Goal: Task Accomplishment & Management: Complete application form

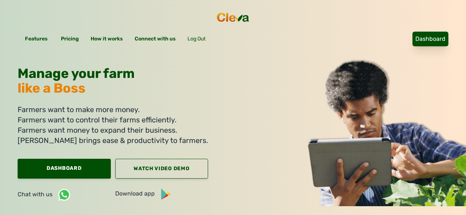
click at [412, 32] on link "Dashboard" at bounding box center [430, 39] width 36 height 15
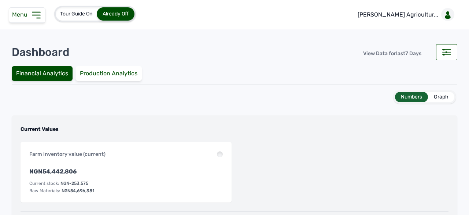
click at [32, 12] on icon at bounding box center [36, 15] width 8 height 6
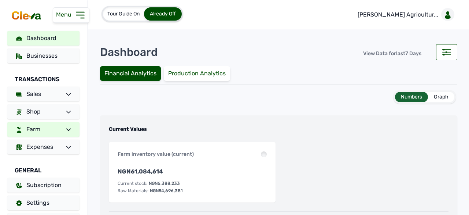
click at [49, 122] on link "Farm" at bounding box center [43, 129] width 72 height 15
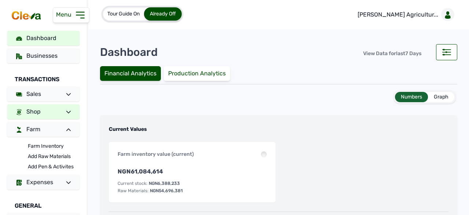
click at [50, 110] on link "Shop" at bounding box center [43, 111] width 72 height 15
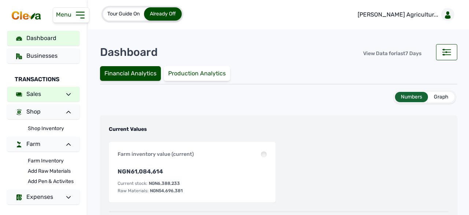
click at [53, 92] on link "Sales" at bounding box center [43, 94] width 72 height 15
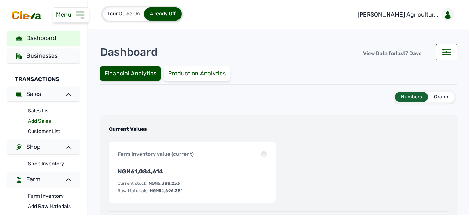
click at [44, 121] on link "Add Sales" at bounding box center [54, 121] width 52 height 10
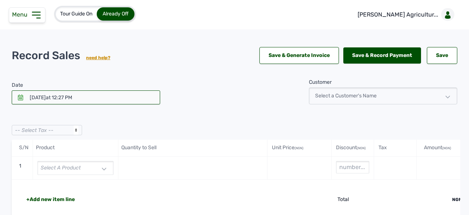
click at [74, 167] on span "Select a product" at bounding box center [61, 167] width 40 height 6
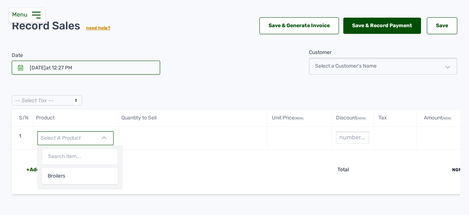
scroll to position [73, 0]
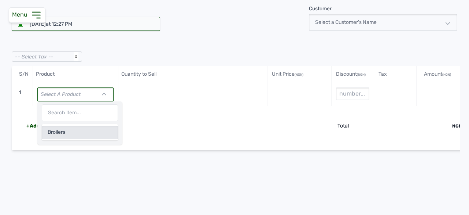
click at [86, 132] on div "Broilers" at bounding box center [80, 131] width 76 height 13
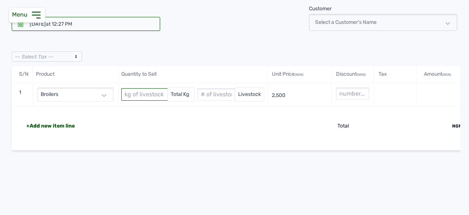
click at [143, 93] on input "text" at bounding box center [144, 94] width 46 height 12
paste input "9551.064"
type input "9551.064"
click at [197, 131] on div "+Add new item line Total NGN 23,877,660" at bounding box center [246, 128] width 469 height 44
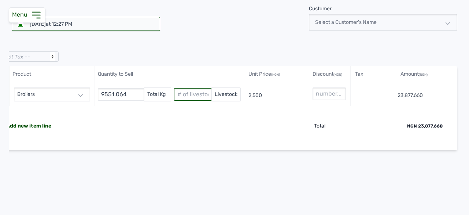
click at [188, 91] on input "text" at bounding box center [192, 94] width 37 height 12
paste input "text"
click at [184, 93] on input "text" at bounding box center [192, 94] width 37 height 12
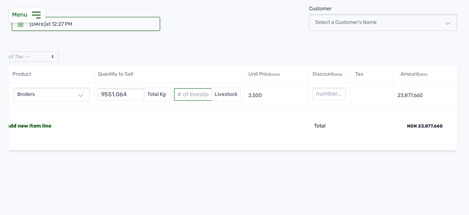
click at [184, 93] on input "text" at bounding box center [192, 94] width 37 height 12
paste input "text"
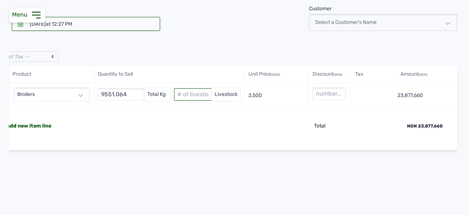
click at [197, 94] on input "text" at bounding box center [192, 94] width 37 height 12
paste input "text"
type input "4766"
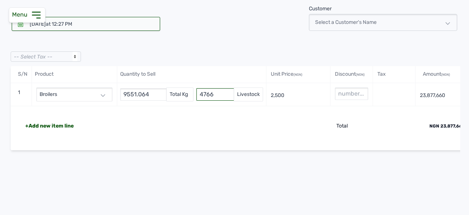
scroll to position [0, 0]
drag, startPoint x: 156, startPoint y: 92, endPoint x: 114, endPoint y: 88, distance: 41.6
click at [114, 88] on div "1 Broilers 9551.064 Total Kg 4766 Livestock 2,500 23,877,660" at bounding box center [246, 94] width 469 height 23
click at [152, 129] on div "+Add new item line Total NGN 23,877,660" at bounding box center [246, 128] width 469 height 44
click at [32, 12] on icon at bounding box center [36, 15] width 8 height 6
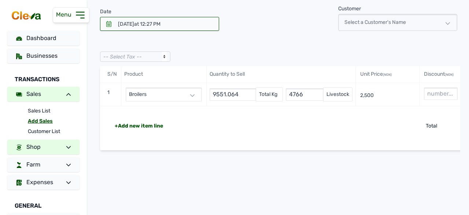
click at [42, 143] on link "Shop" at bounding box center [43, 146] width 72 height 15
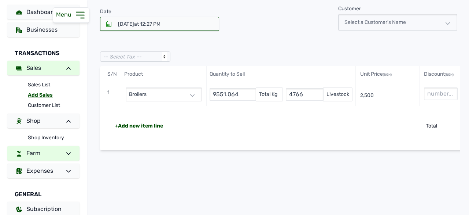
scroll to position [37, 0]
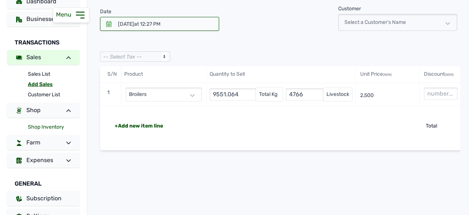
click at [48, 124] on link "Shop Inventory" at bounding box center [54, 127] width 52 height 10
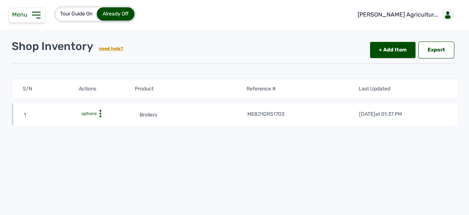
click at [100, 113] on icon at bounding box center [100, 113] width 7 height 7
click at [103, 124] on div "Selling Price" at bounding box center [109, 124] width 52 height 9
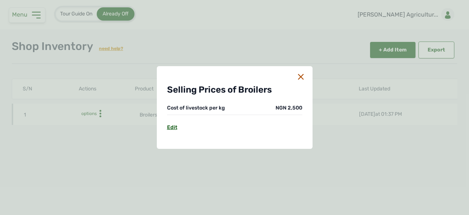
click at [169, 128] on div "Edit" at bounding box center [172, 123] width 10 height 16
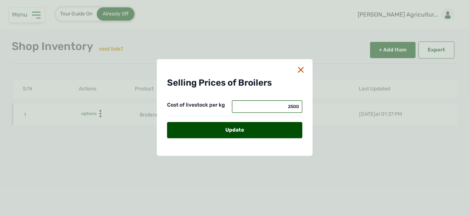
click at [293, 108] on input "2500" at bounding box center [267, 106] width 70 height 12
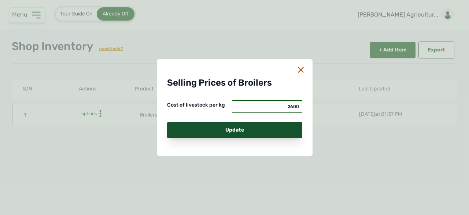
type input "2600"
click at [254, 129] on div "Update" at bounding box center [234, 130] width 135 height 16
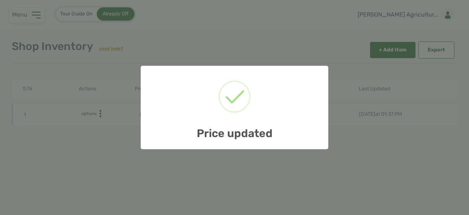
click at [114, 142] on div "× Price updated OK No Cancel" at bounding box center [234, 107] width 469 height 215
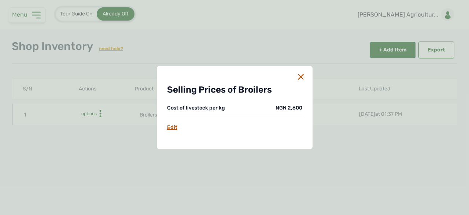
click at [300, 76] on icon at bounding box center [301, 77] width 6 height 6
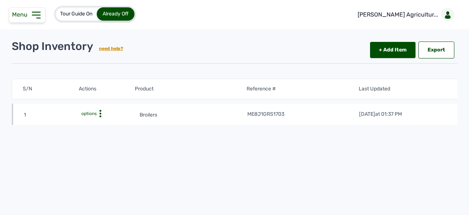
click at [35, 13] on icon at bounding box center [36, 15] width 12 height 12
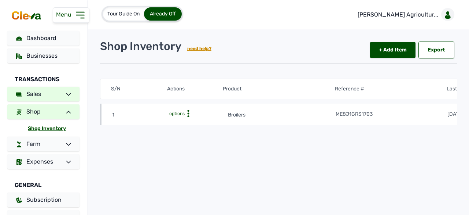
click at [41, 94] on span "Sales" at bounding box center [33, 93] width 15 height 7
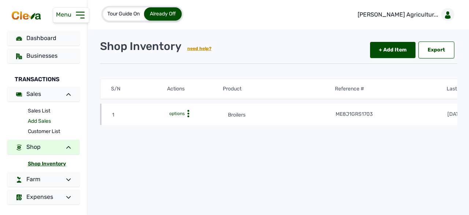
click at [40, 123] on link "Add Sales" at bounding box center [54, 121] width 52 height 10
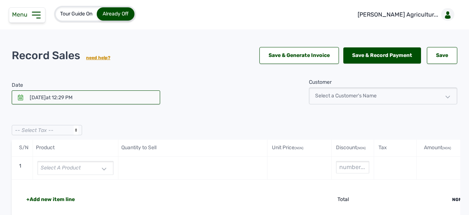
click at [85, 169] on div "Select a product" at bounding box center [75, 168] width 76 height 14
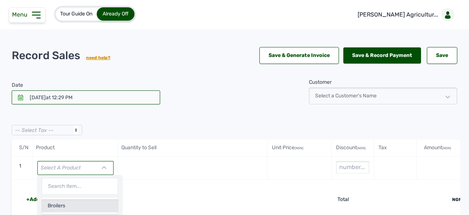
drag, startPoint x: 74, startPoint y: 204, endPoint x: 116, endPoint y: 190, distance: 43.7
click at [74, 204] on div "Broilers" at bounding box center [80, 205] width 76 height 13
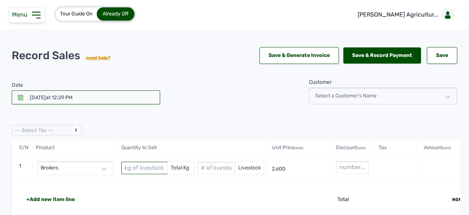
click at [139, 168] on input "text" at bounding box center [144, 167] width 46 height 12
paste input "9551.064"
type input "9551.064"
type input "4766"
click at [365, 91] on div "Select a Customer's Name" at bounding box center [383, 95] width 149 height 17
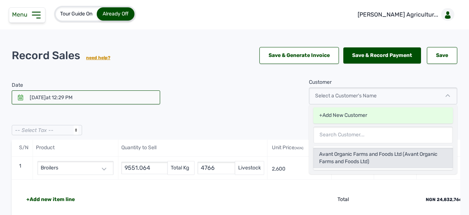
click at [348, 152] on div "Avant Organic Farms and Foods Ltd (Avant Organic Farms and Foods Ltd)" at bounding box center [384, 157] width 140 height 21
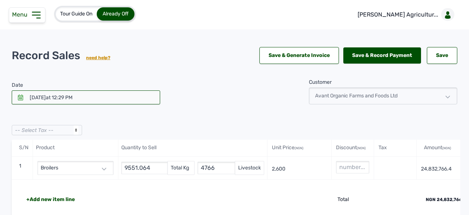
click at [105, 99] on div at bounding box center [86, 97] width 149 height 14
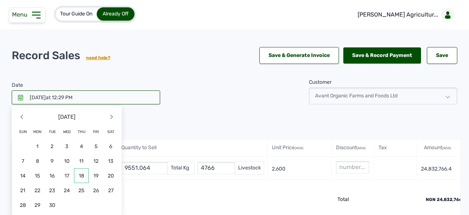
click at [81, 176] on span "18" at bounding box center [81, 175] width 15 height 15
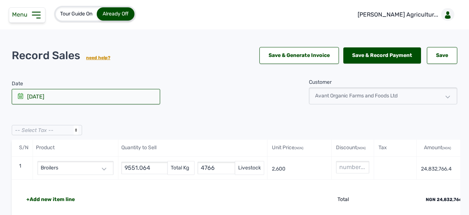
click at [64, 95] on div "[DATE]" at bounding box center [86, 96] width 149 height 15
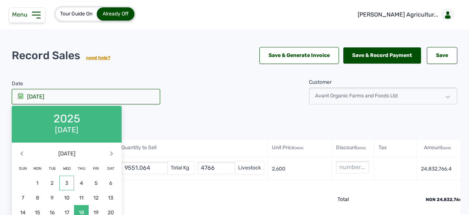
click at [69, 182] on span "3" at bounding box center [66, 182] width 15 height 15
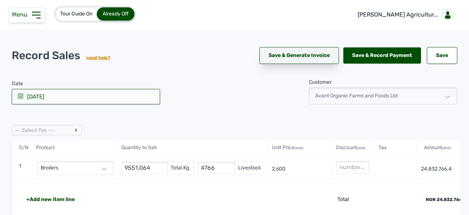
click at [299, 60] on link "Save & Generate Invoice" at bounding box center [300, 55] width 80 height 17
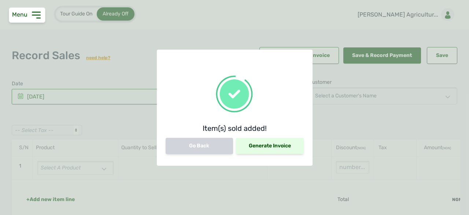
click at [269, 147] on div "Generate Invoice" at bounding box center [270, 146] width 68 height 16
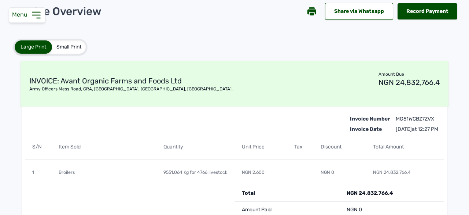
scroll to position [12, 0]
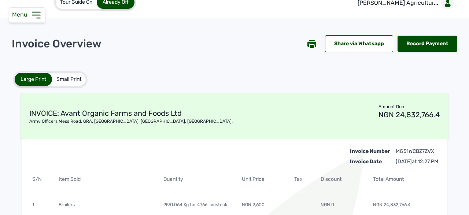
click at [308, 43] on icon at bounding box center [312, 43] width 9 height 5
click at [285, 21] on div "Tour Guide On Already Off [PERSON_NAME] Agricultur... Invoice Overview Share vi…" at bounding box center [234, 107] width 469 height 215
